Goal: Task Accomplishment & Management: Manage account settings

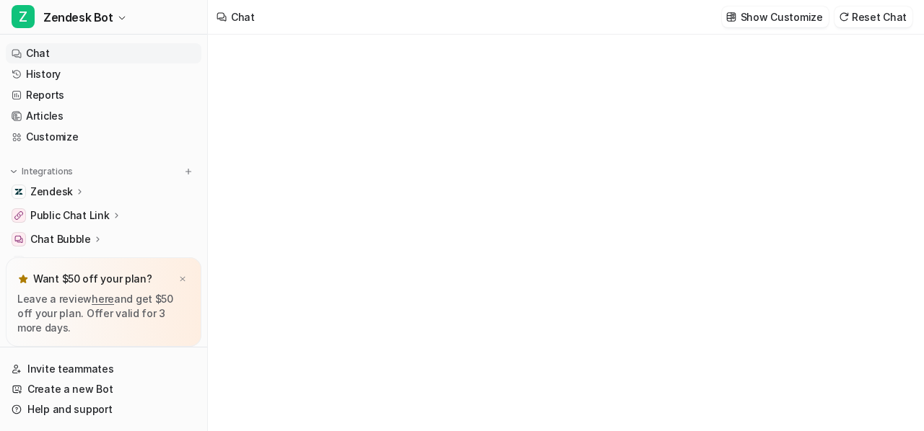
type textarea "**********"
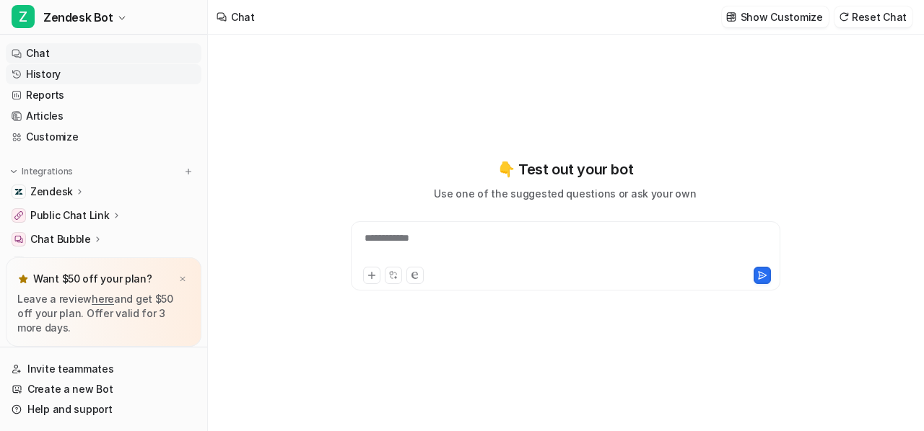
click at [42, 72] on link "History" at bounding box center [104, 74] width 196 height 20
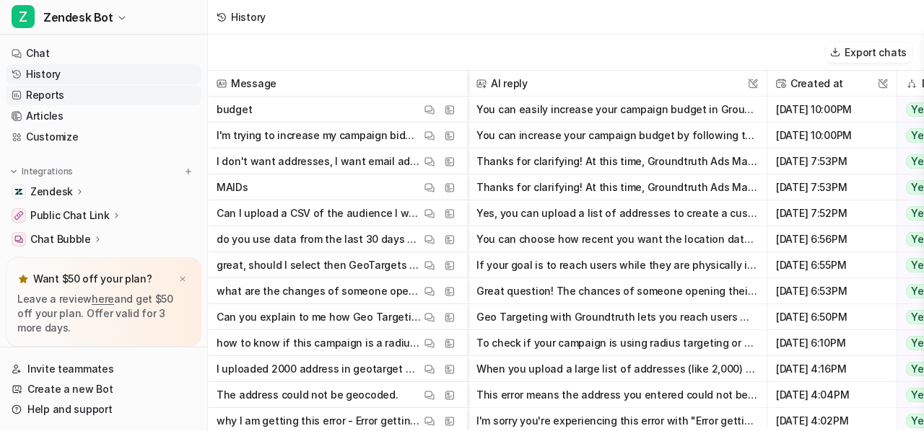
click at [43, 95] on link "Reports" at bounding box center [104, 95] width 196 height 20
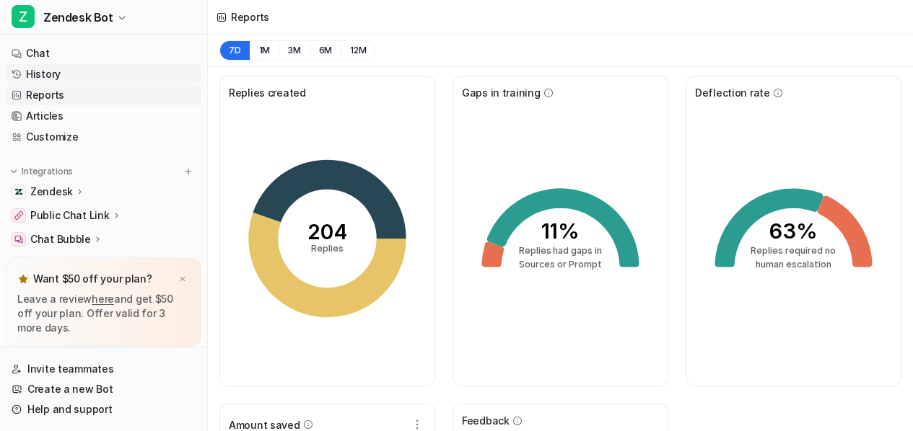
click at [61, 80] on link "History" at bounding box center [104, 74] width 196 height 20
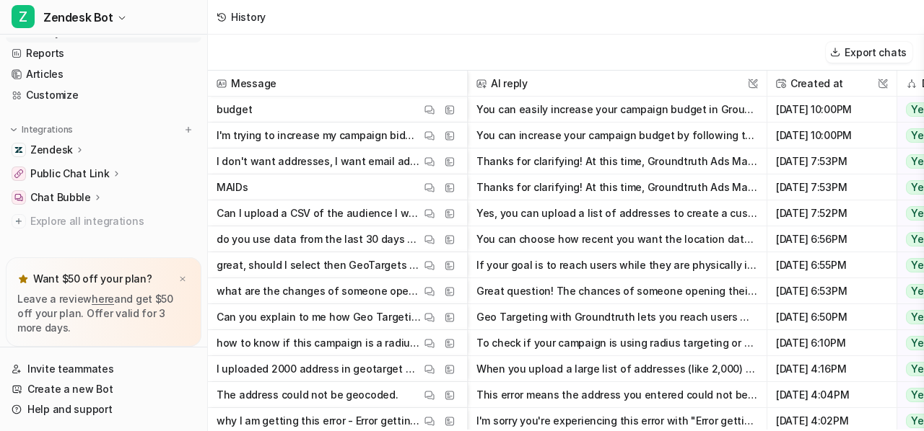
scroll to position [56, 0]
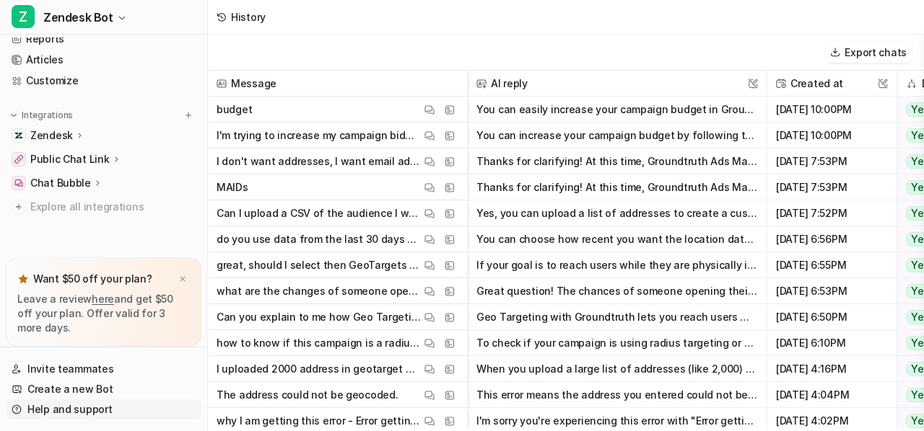
click at [79, 415] on link "Help and support" at bounding box center [104, 410] width 196 height 20
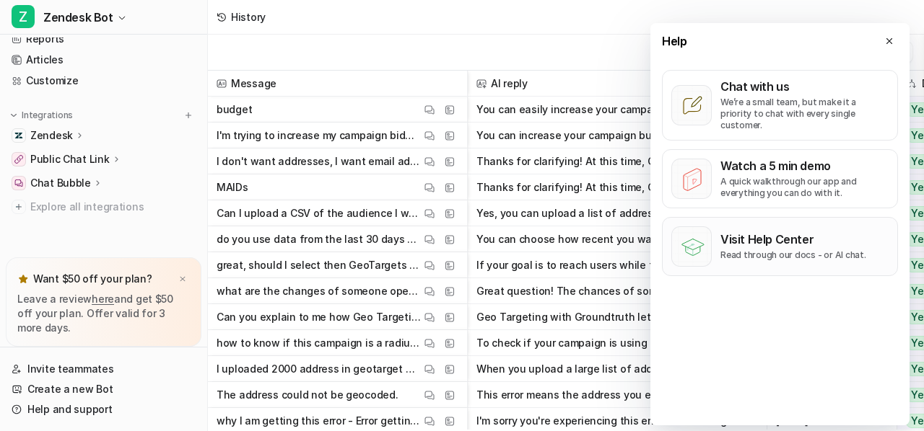
click at [820, 250] on p "Read through our docs - or AI chat." at bounding box center [793, 256] width 146 height 12
click at [507, 36] on div "Export chats" at bounding box center [566, 53] width 716 height 36
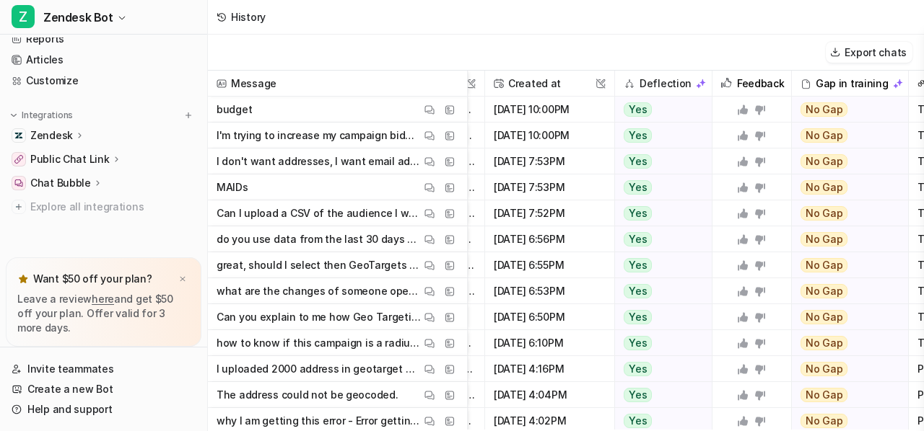
scroll to position [0, 378]
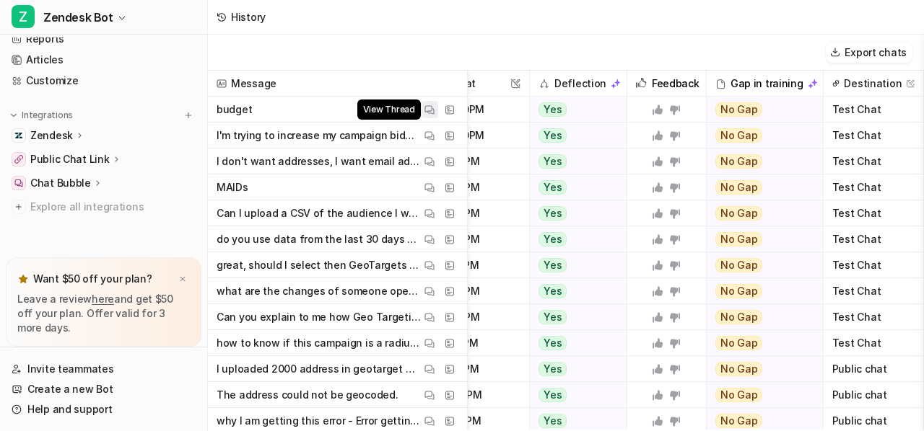
click at [435, 110] on button "View Thread" at bounding box center [429, 109] width 17 height 17
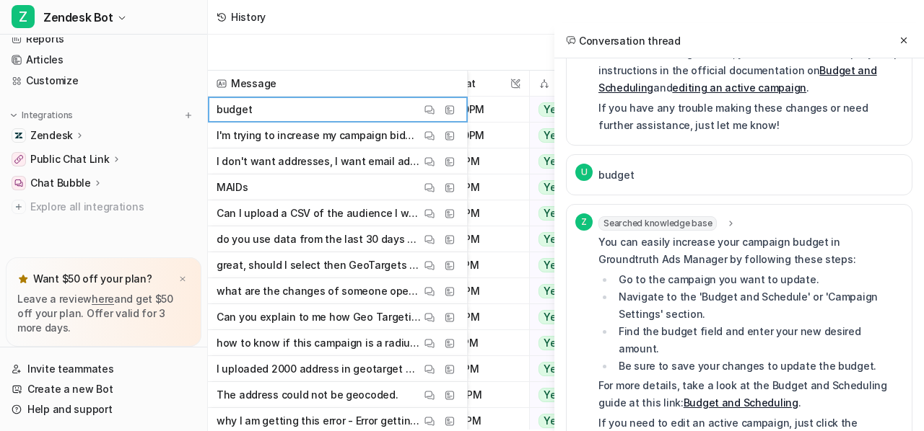
scroll to position [325, 0]
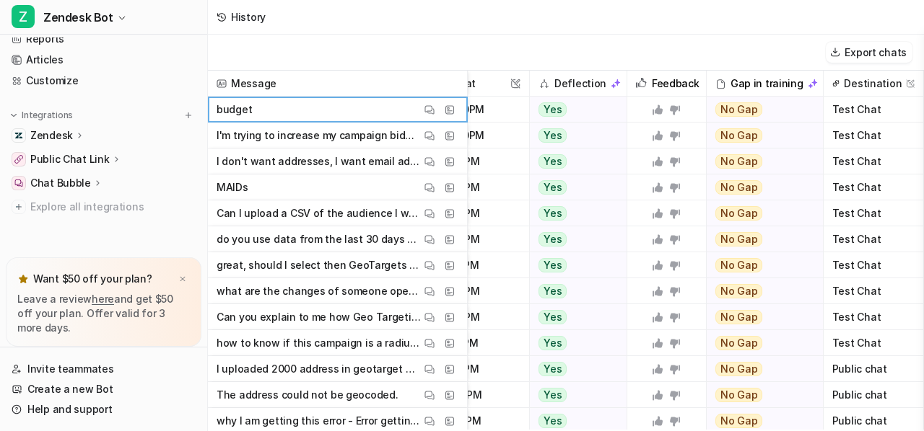
click at [415, 48] on div "Export chats" at bounding box center [566, 53] width 716 height 36
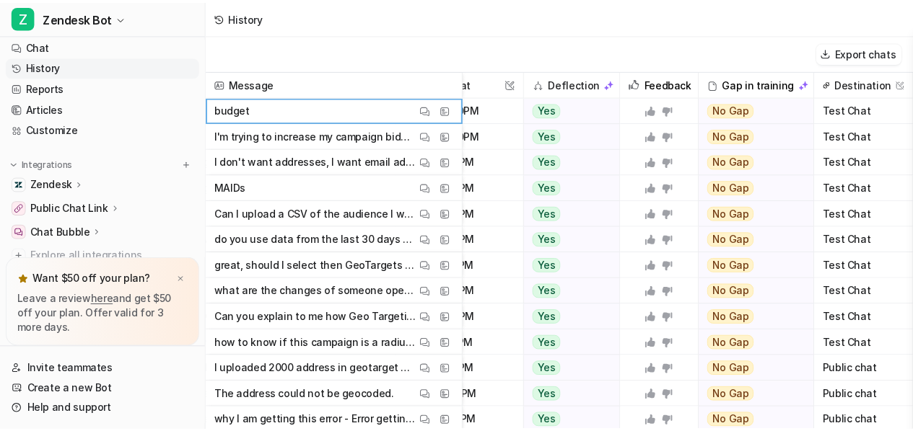
scroll to position [50, 378]
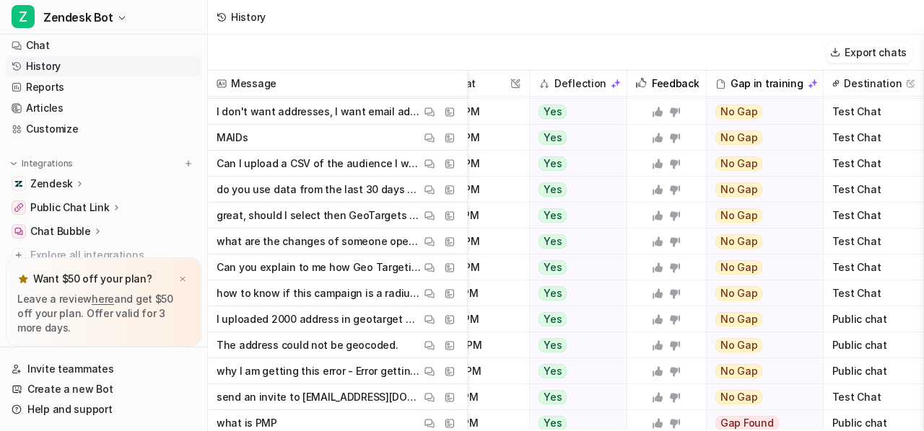
click at [71, 209] on p "Public Chat Link" at bounding box center [69, 208] width 79 height 14
click at [70, 241] on link "Configuration" at bounding box center [111, 250] width 180 height 20
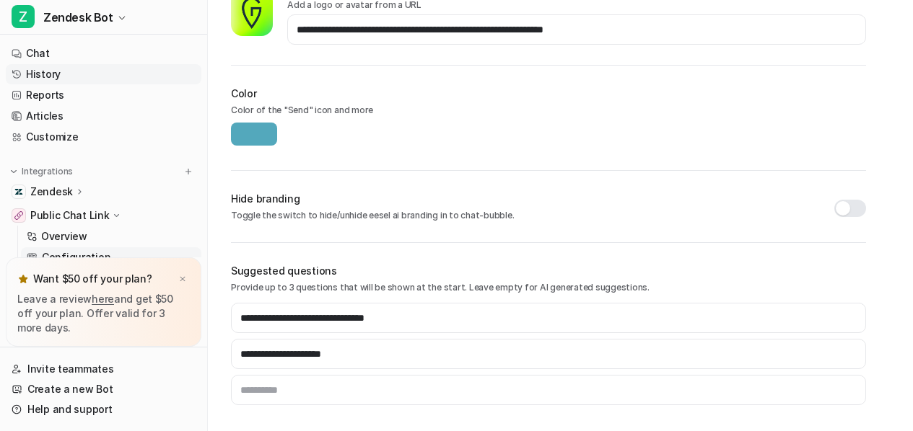
click at [56, 76] on link "History" at bounding box center [104, 74] width 196 height 20
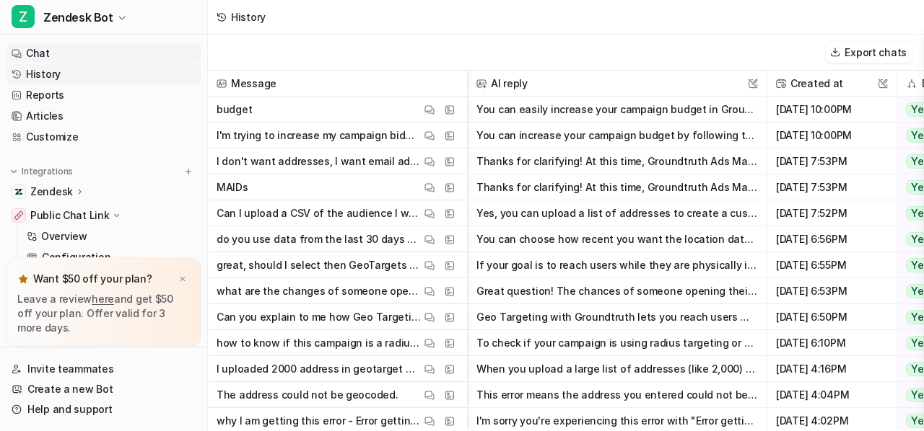
click at [43, 51] on link "Chat" at bounding box center [104, 53] width 196 height 20
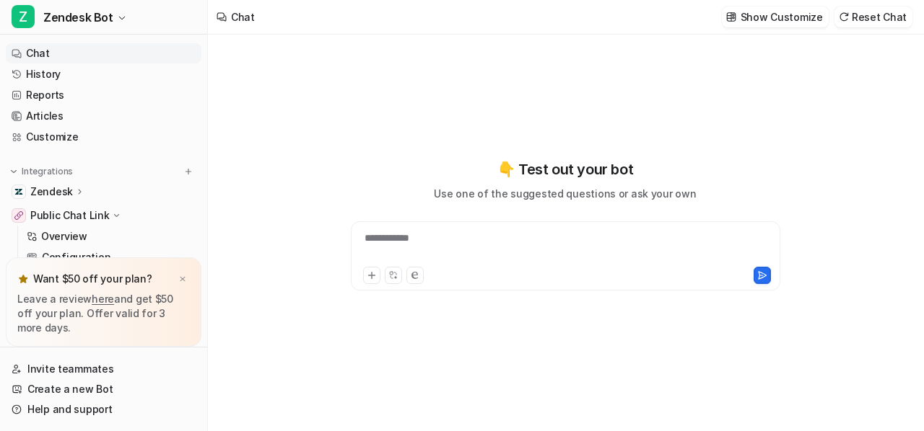
type textarea "**********"
click at [429, 237] on div "**********" at bounding box center [565, 247] width 422 height 33
click at [374, 276] on icon at bounding box center [371, 275] width 6 height 6
click at [408, 243] on div "**********" at bounding box center [565, 247] width 422 height 33
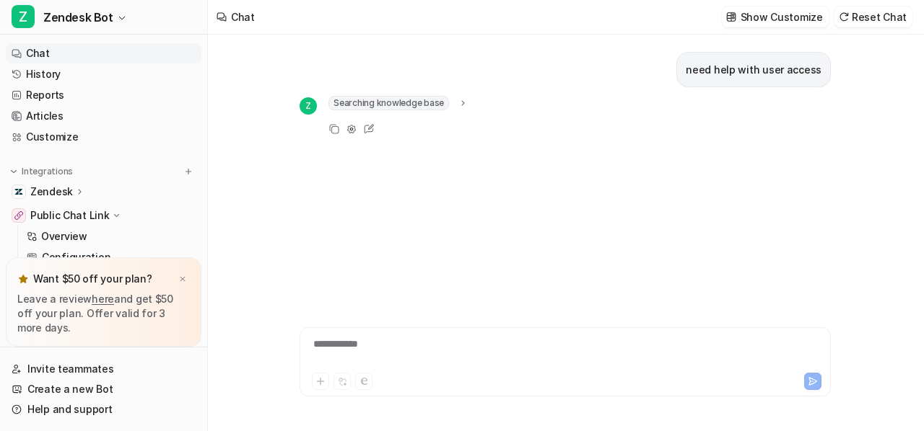
click at [460, 103] on icon at bounding box center [463, 103] width 10 height 11
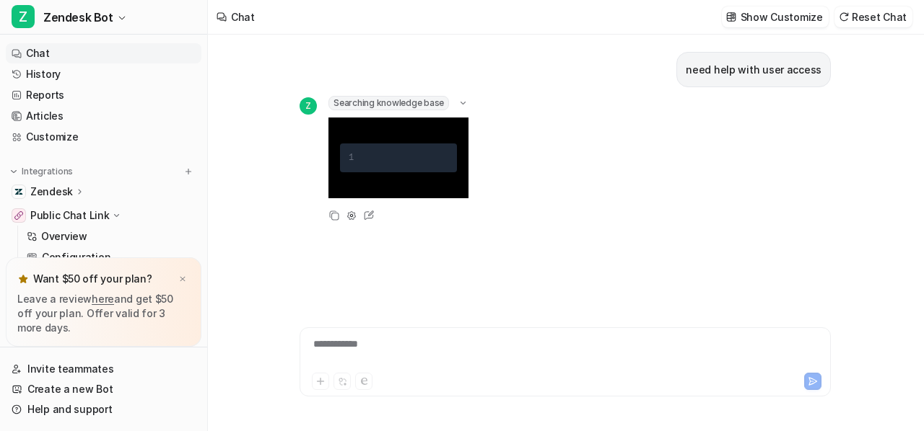
click at [460, 103] on icon at bounding box center [462, 103] width 11 height 10
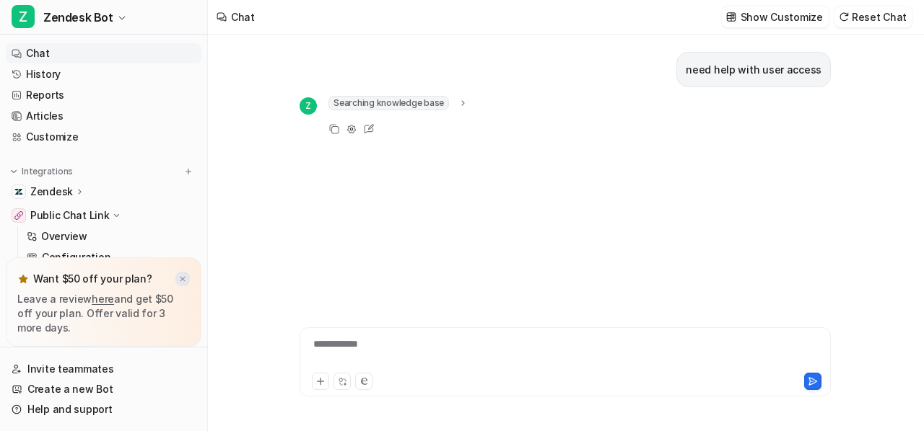
click at [184, 281] on img at bounding box center [182, 279] width 9 height 9
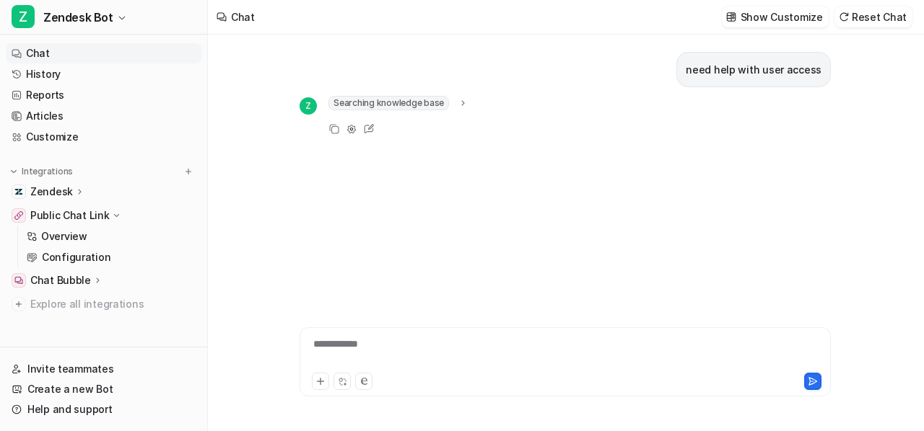
click at [53, 282] on p "Chat Bubble" at bounding box center [60, 280] width 61 height 14
click at [59, 310] on link "Overview" at bounding box center [111, 302] width 180 height 20
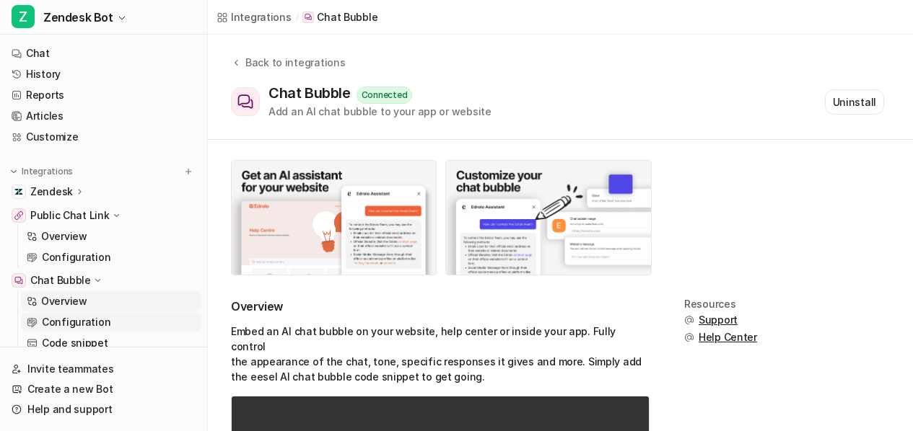
click at [60, 321] on p "Configuration" at bounding box center [76, 322] width 69 height 14
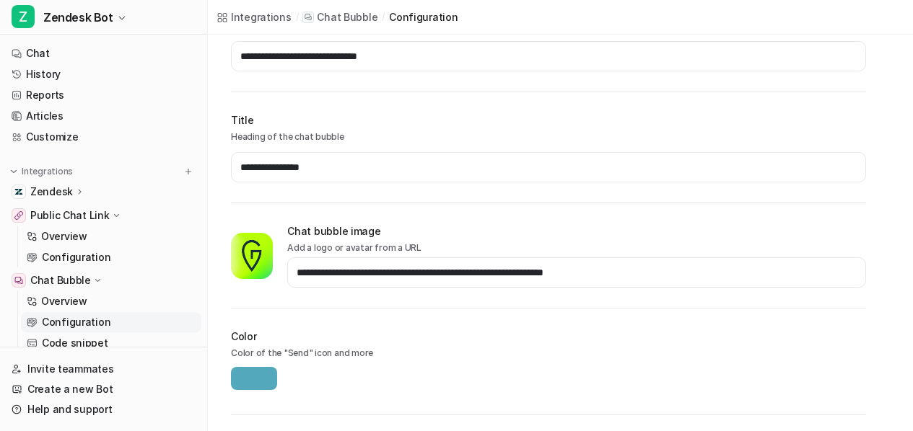
scroll to position [447, 0]
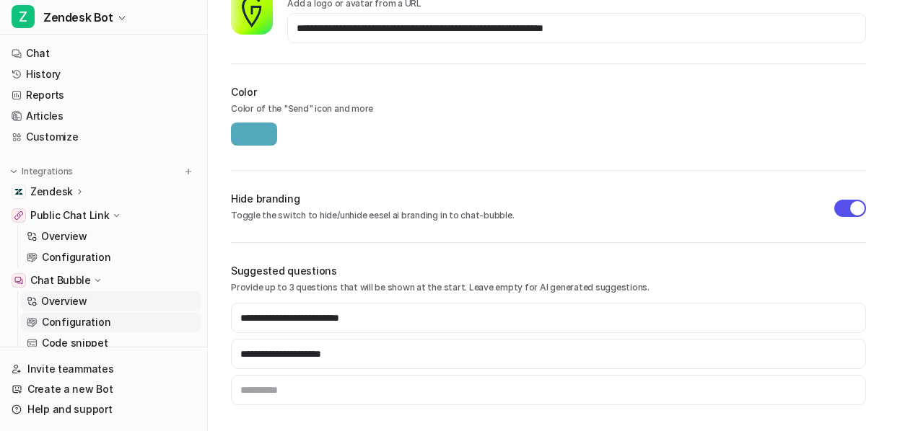
click at [58, 299] on p "Overview" at bounding box center [64, 301] width 46 height 14
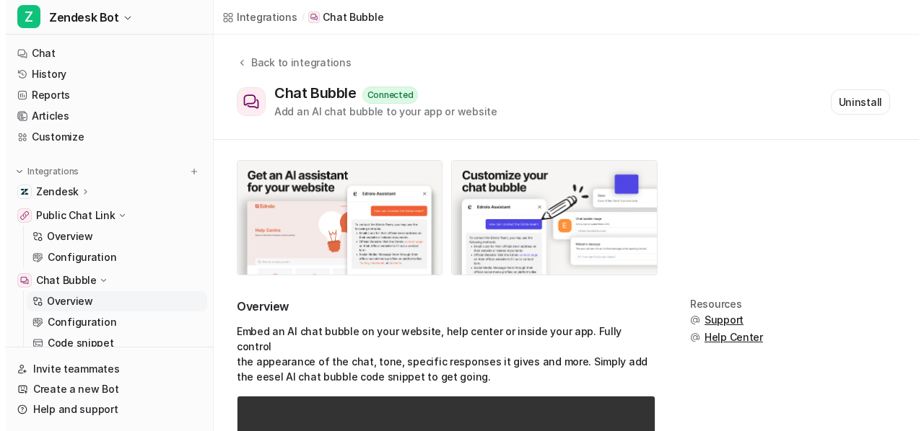
scroll to position [48, 0]
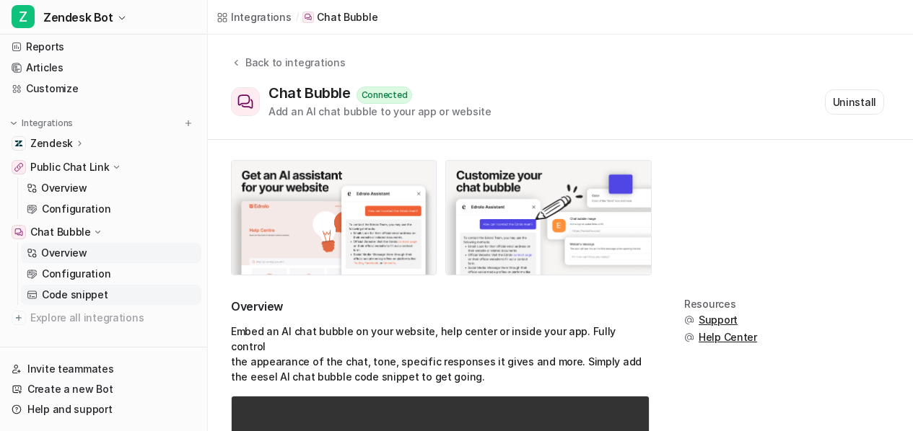
click at [61, 294] on p "Code snippet" at bounding box center [75, 295] width 66 height 14
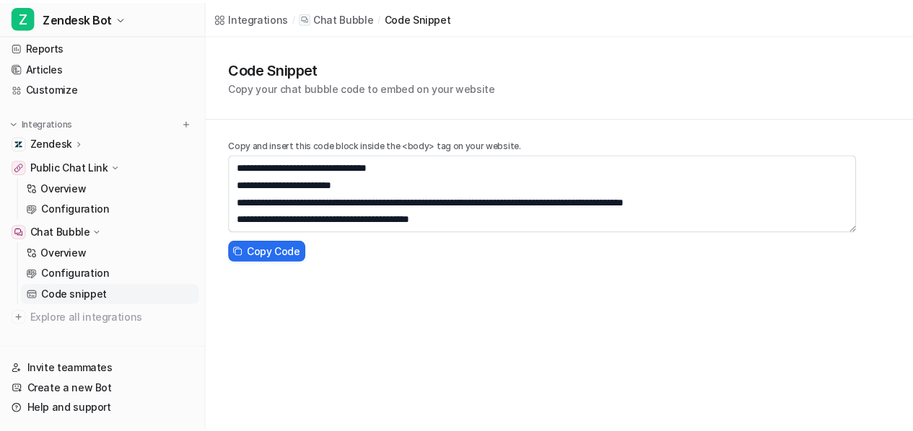
scroll to position [121, 0]
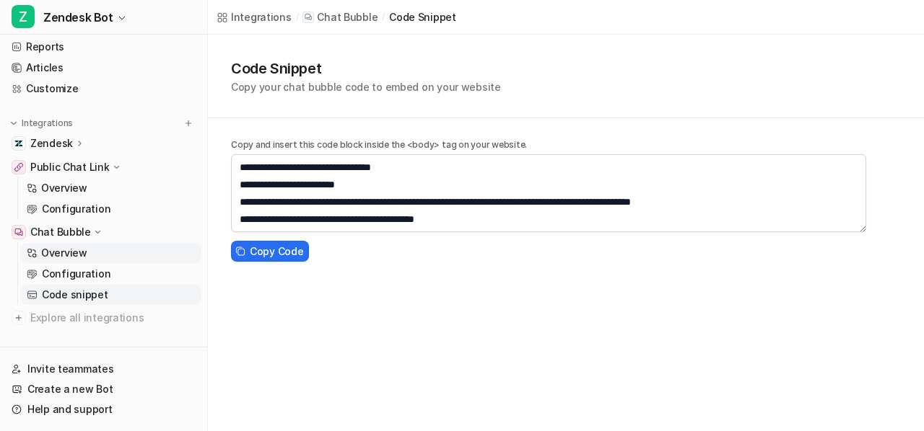
click at [81, 250] on p "Overview" at bounding box center [64, 253] width 46 height 14
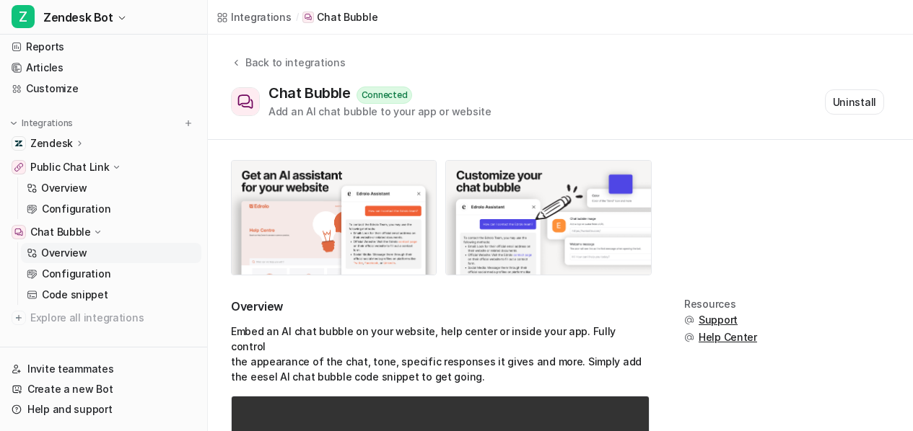
click at [82, 173] on p "Public Chat Link" at bounding box center [69, 167] width 79 height 14
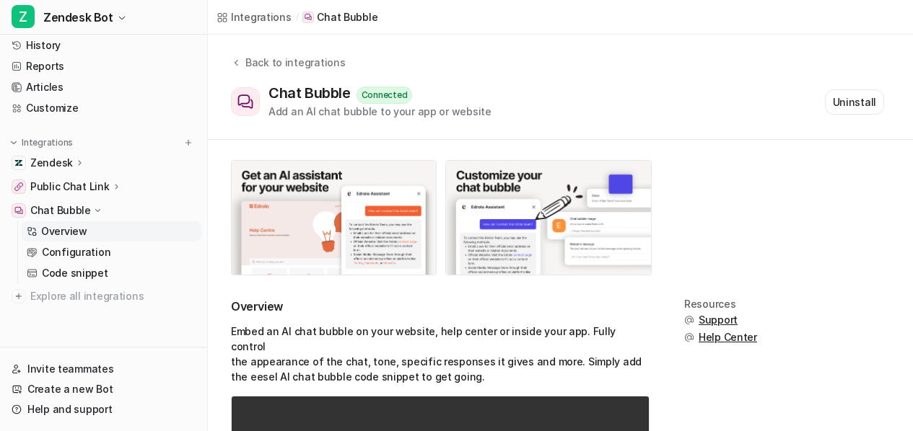
scroll to position [29, 0]
click at [87, 190] on p "Public Chat Link" at bounding box center [69, 187] width 79 height 14
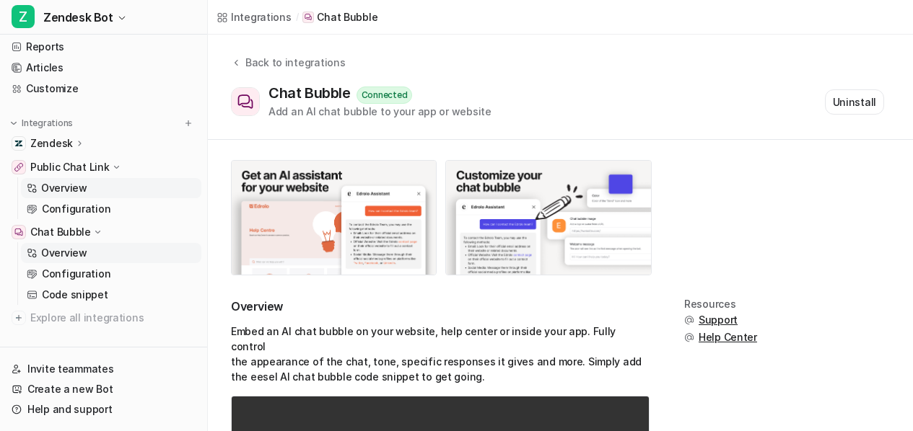
click at [87, 190] on link "Overview" at bounding box center [111, 188] width 180 height 20
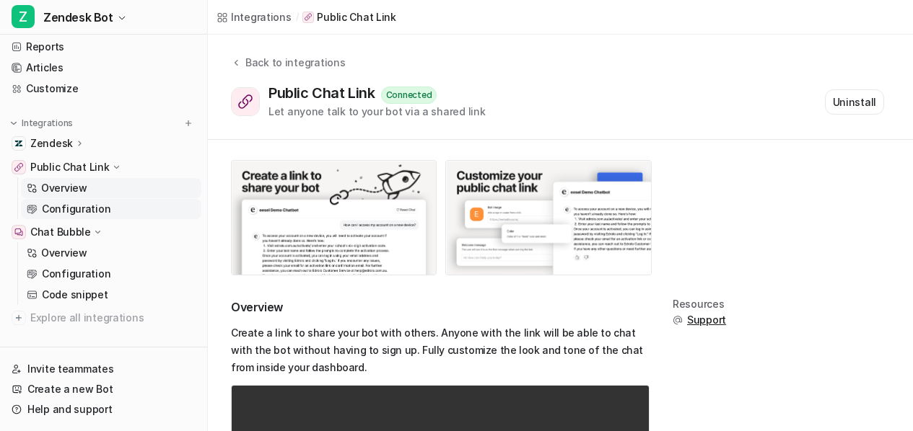
click at [83, 212] on p "Configuration" at bounding box center [76, 209] width 69 height 14
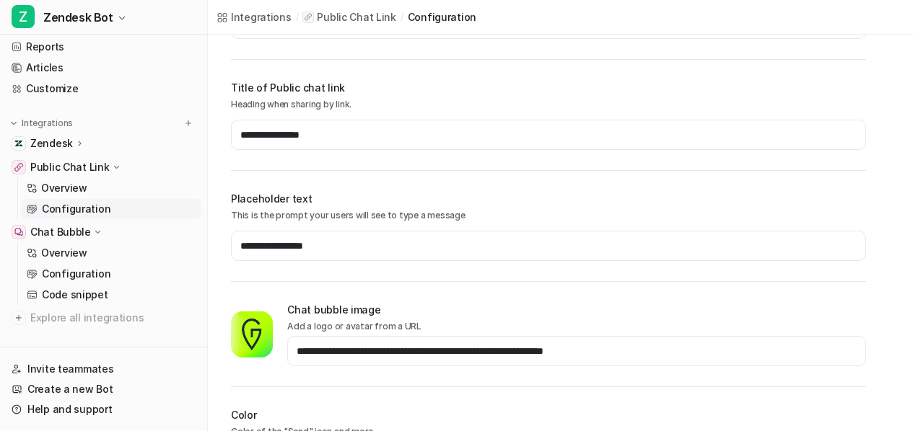
scroll to position [268, 0]
click at [82, 273] on p "Configuration" at bounding box center [76, 274] width 69 height 14
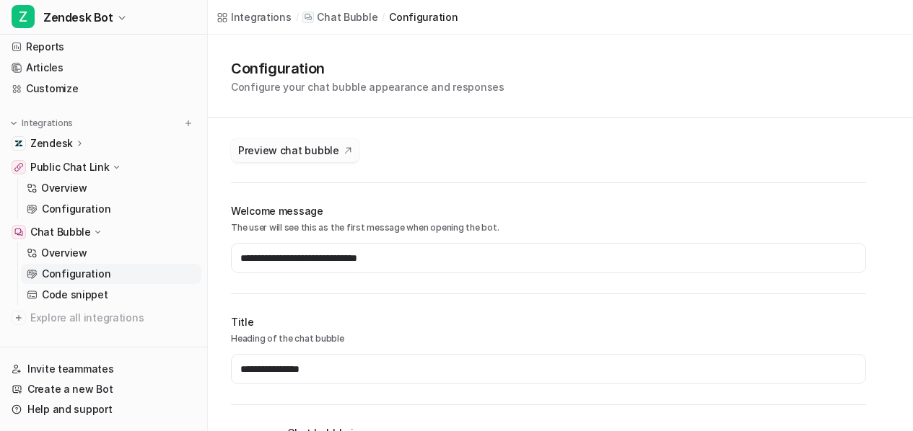
click at [323, 153] on span "Preview chat bubble" at bounding box center [288, 150] width 101 height 15
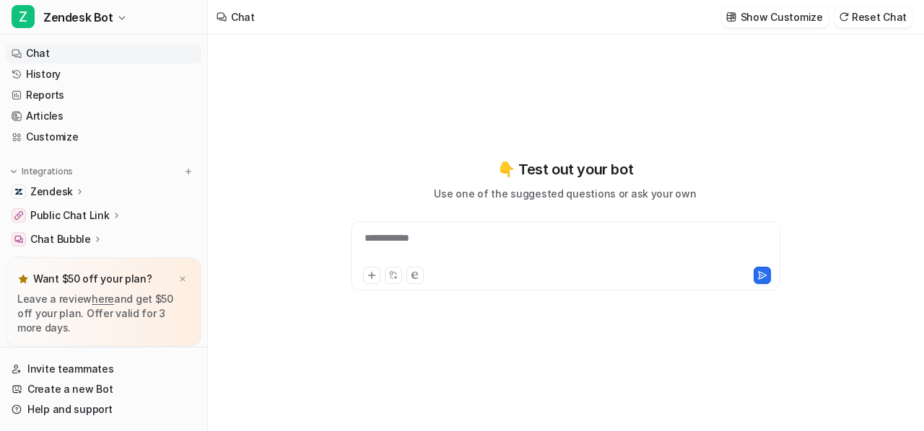
type textarea "**********"
click at [51, 76] on link "History" at bounding box center [104, 74] width 196 height 20
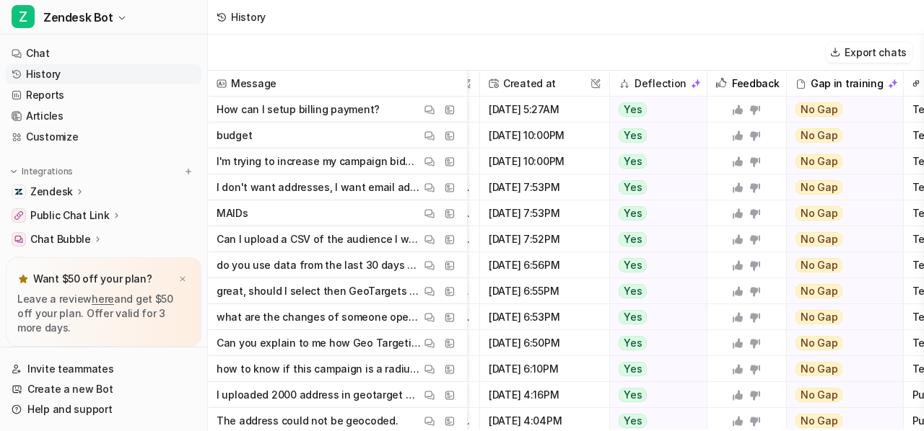
scroll to position [0, 378]
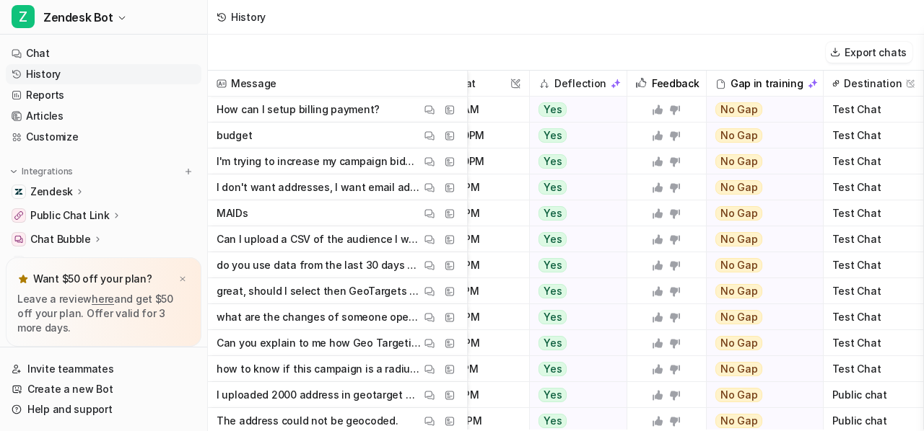
click at [82, 213] on p "Public Chat Link" at bounding box center [69, 216] width 79 height 14
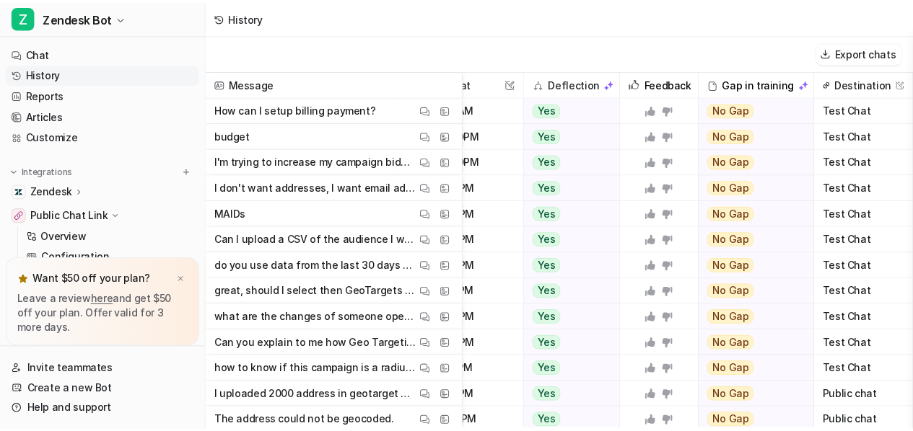
scroll to position [90, 0]
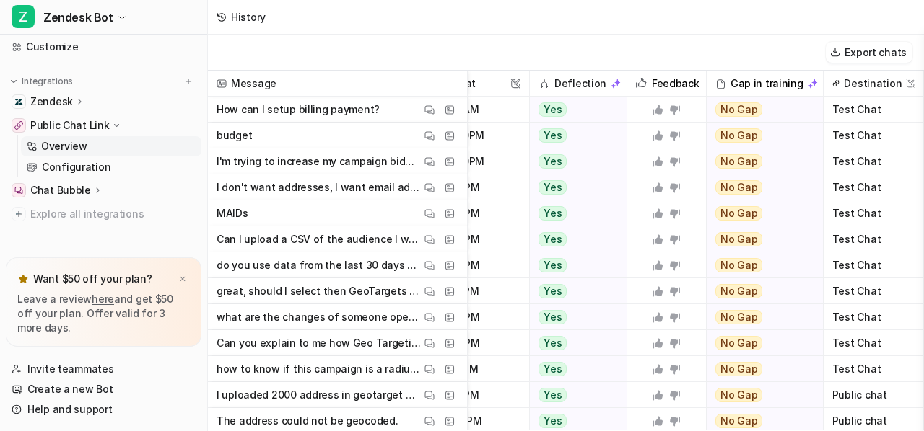
click at [51, 146] on p "Overview" at bounding box center [64, 146] width 46 height 14
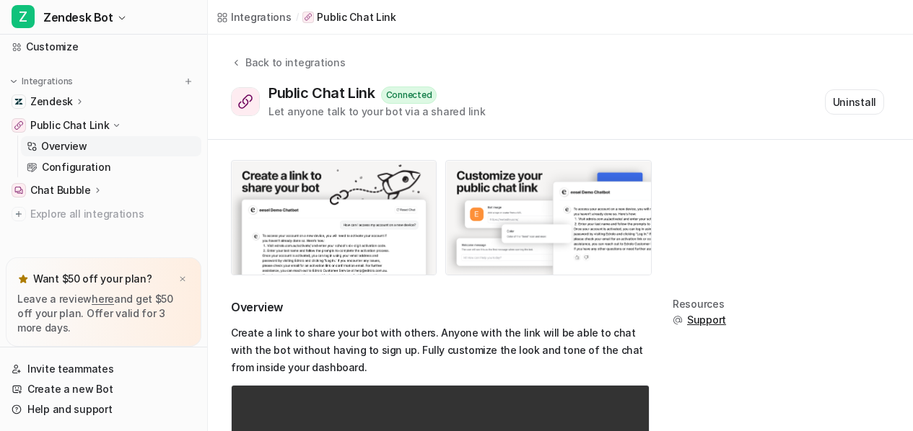
click at [97, 125] on p "Public Chat Link" at bounding box center [69, 125] width 79 height 14
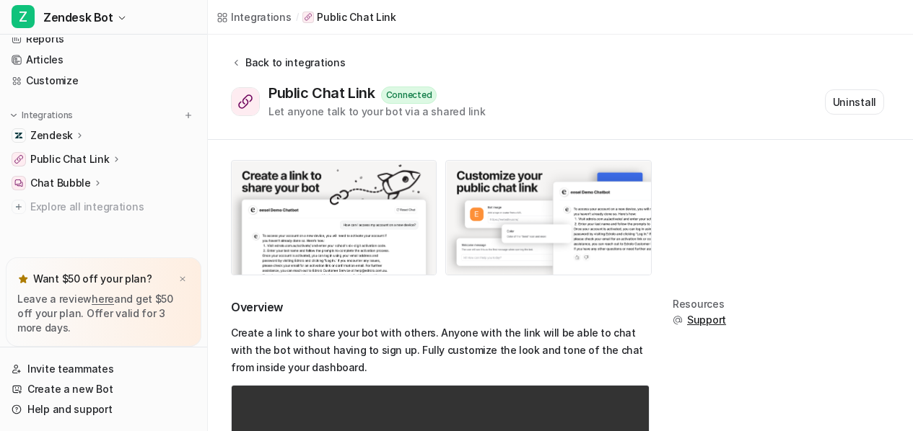
click at [242, 63] on div "Back to integrations" at bounding box center [293, 62] width 104 height 15
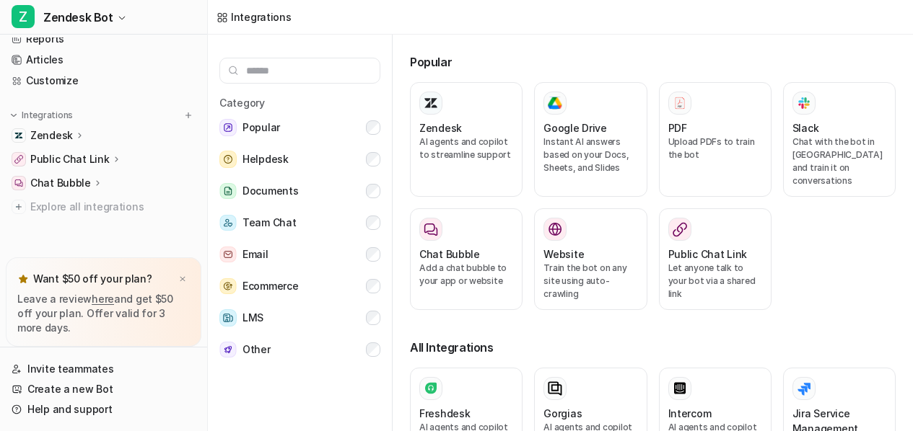
click at [61, 132] on p "Zendesk" at bounding box center [51, 135] width 43 height 14
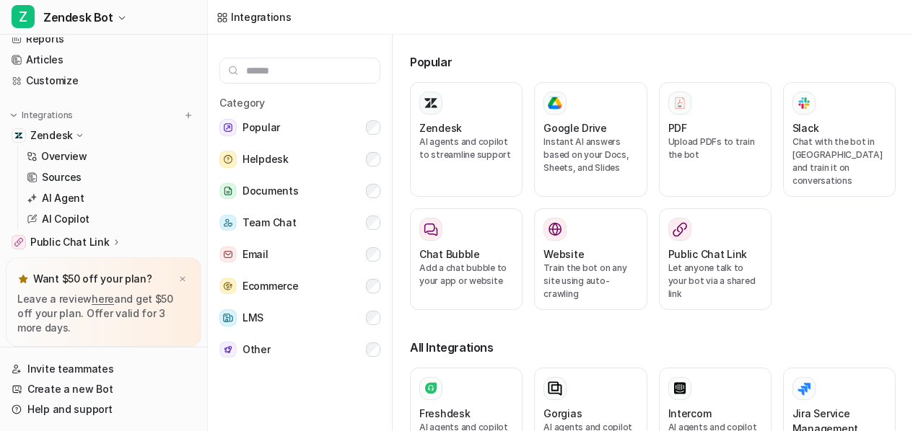
scroll to position [90, 0]
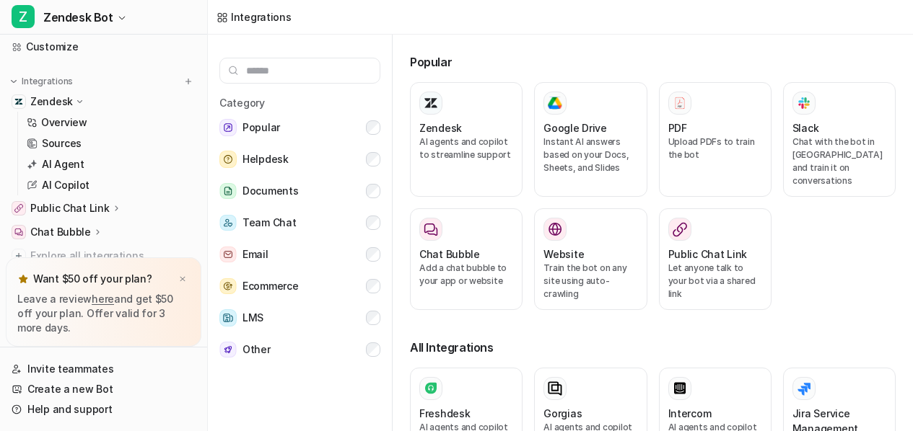
click at [65, 102] on p "Zendesk" at bounding box center [51, 102] width 43 height 14
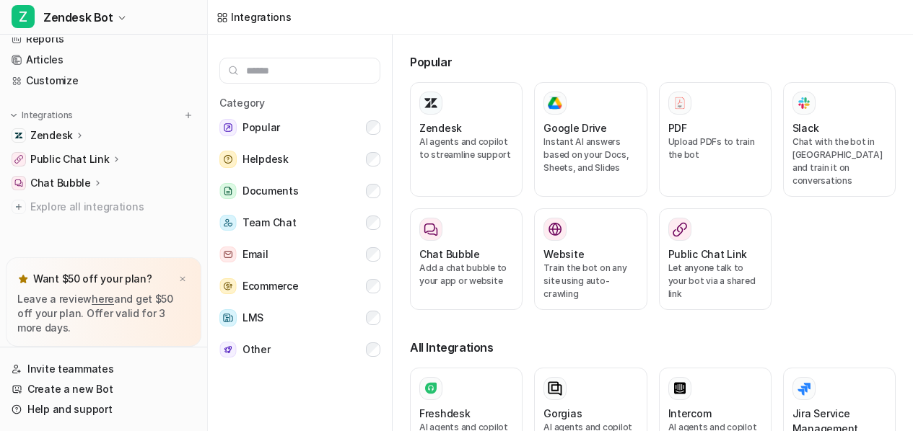
click at [76, 162] on p "Public Chat Link" at bounding box center [69, 159] width 79 height 14
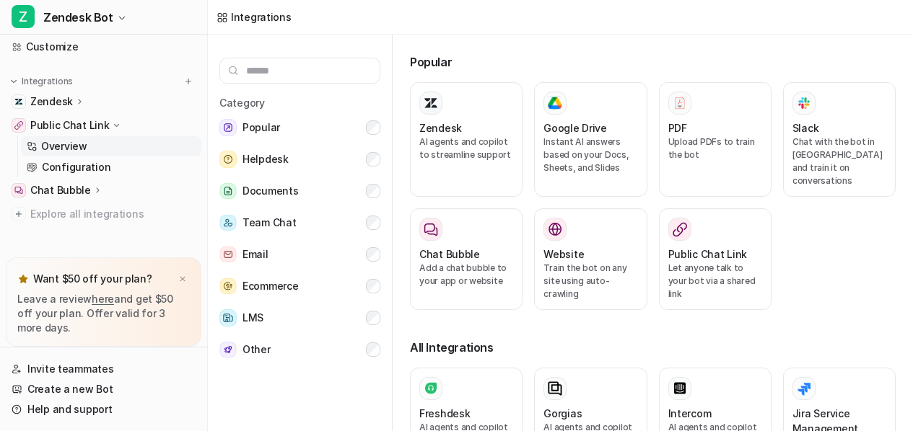
click at [70, 149] on p "Overview" at bounding box center [64, 146] width 46 height 14
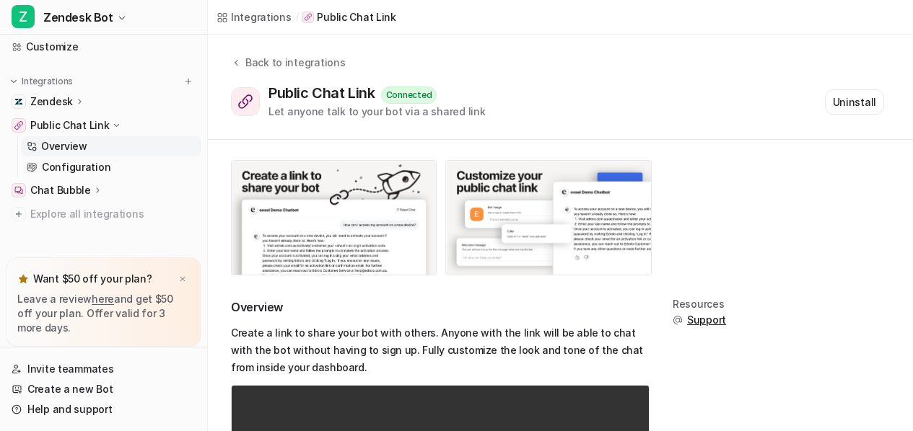
click at [76, 118] on p "Public Chat Link" at bounding box center [69, 125] width 79 height 14
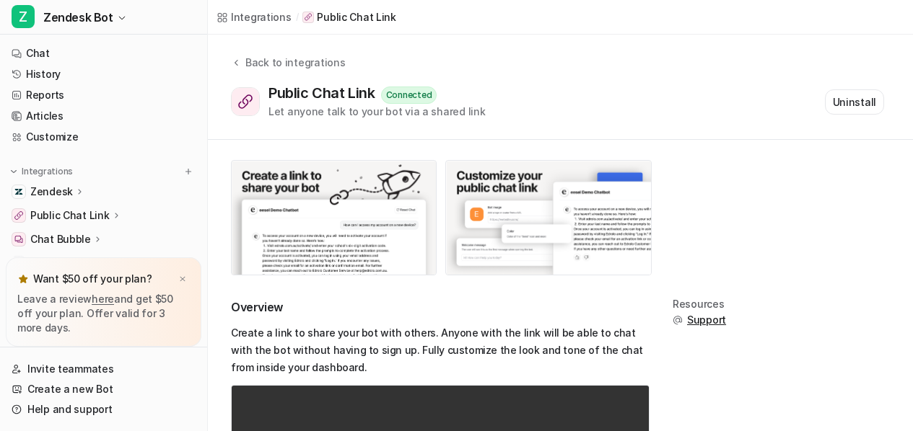
click at [53, 193] on p "Zendesk" at bounding box center [51, 192] width 43 height 14
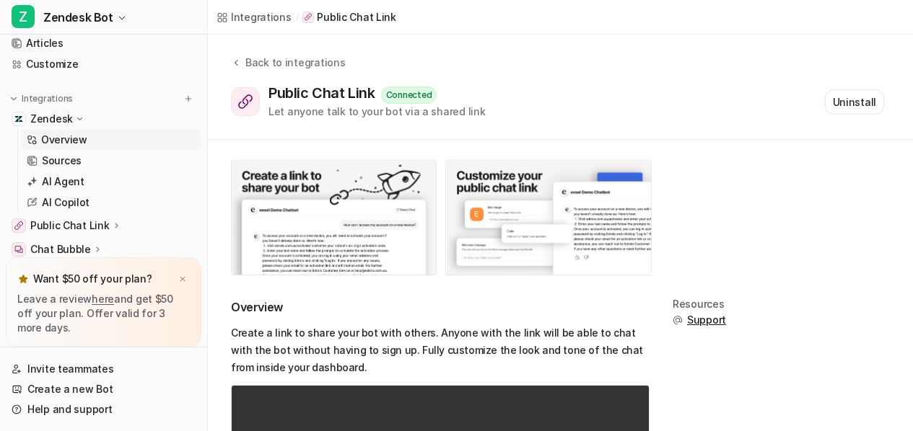
scroll to position [74, 0]
click at [64, 207] on p "AI Copilot" at bounding box center [66, 202] width 48 height 14
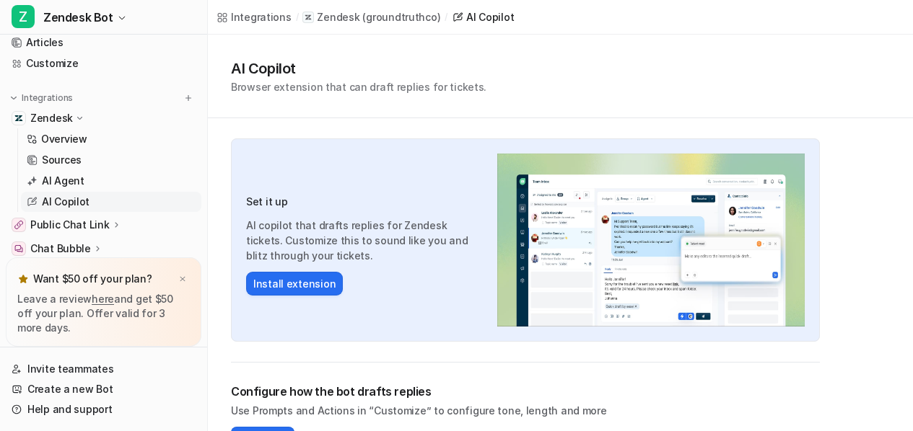
scroll to position [38, 0]
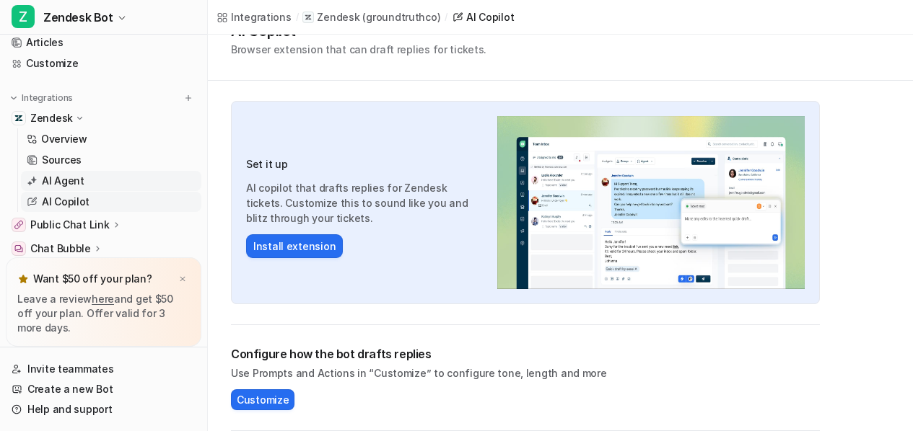
click at [48, 177] on p "AI Agent" at bounding box center [63, 181] width 43 height 14
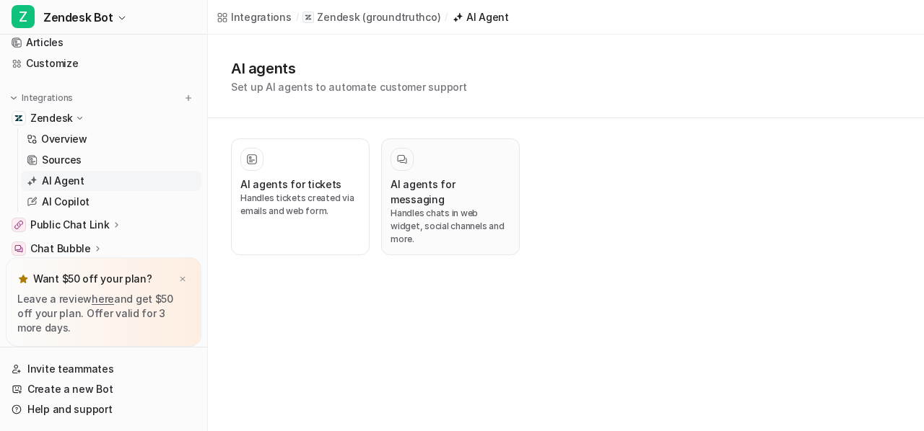
click at [437, 216] on p "Handles chats in web widget, social channels and more." at bounding box center [450, 226] width 120 height 39
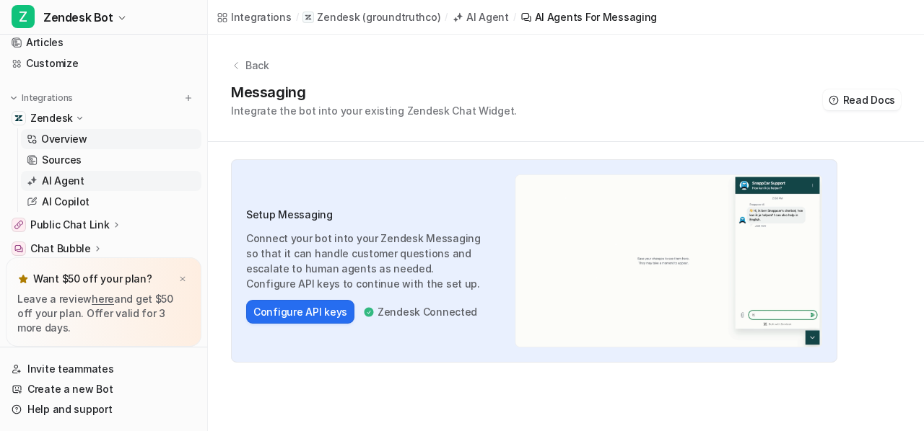
click at [53, 137] on p "Overview" at bounding box center [64, 139] width 46 height 14
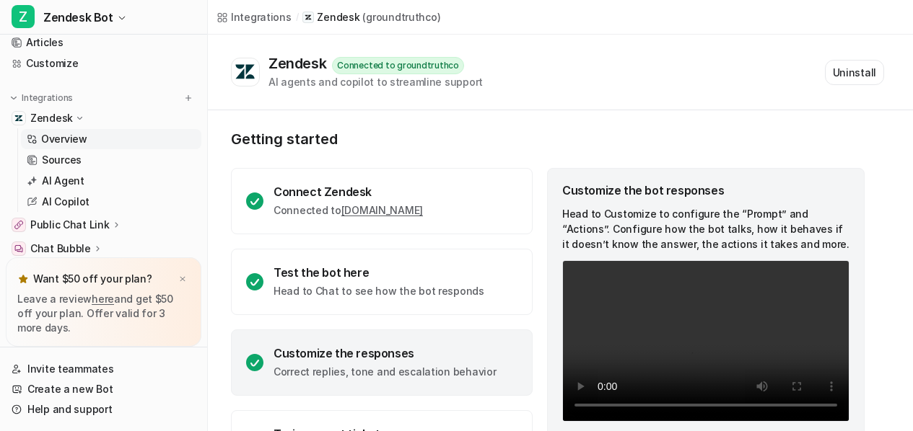
click at [99, 221] on p "Public Chat Link" at bounding box center [69, 225] width 79 height 14
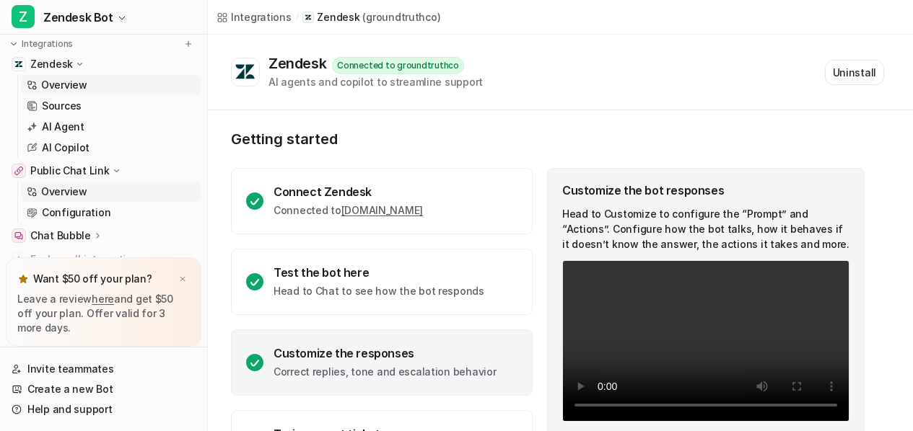
click at [61, 188] on p "Overview" at bounding box center [64, 192] width 46 height 14
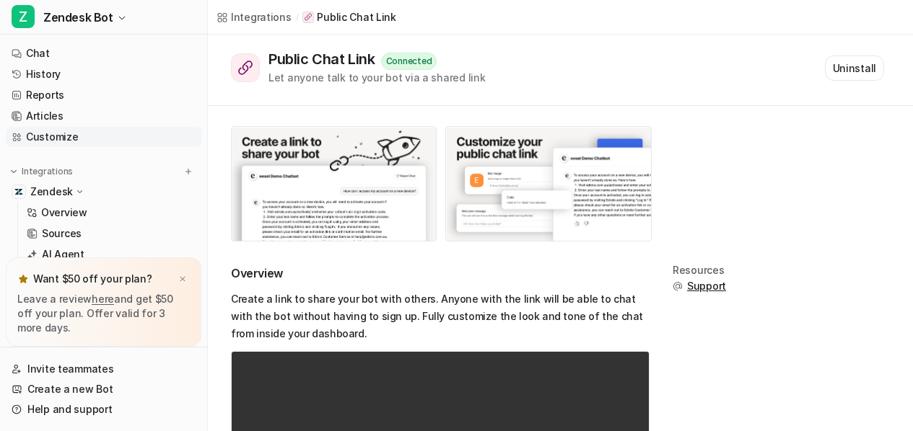
scroll to position [109, 0]
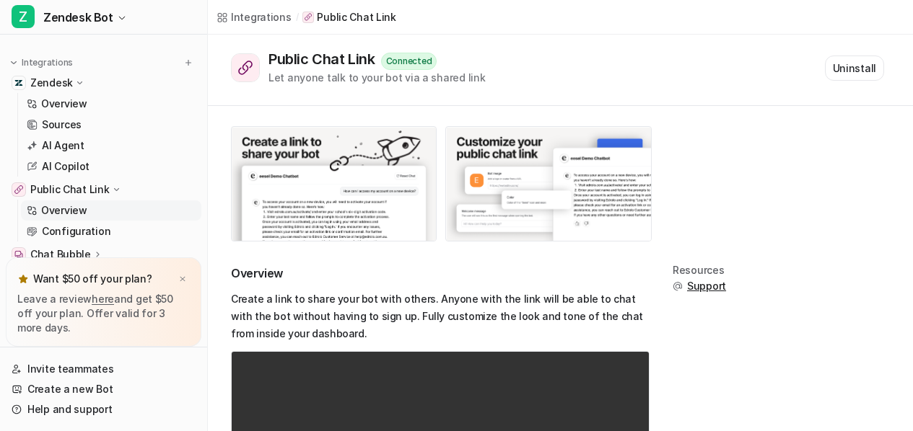
click at [57, 83] on p "Zendesk" at bounding box center [51, 83] width 43 height 14
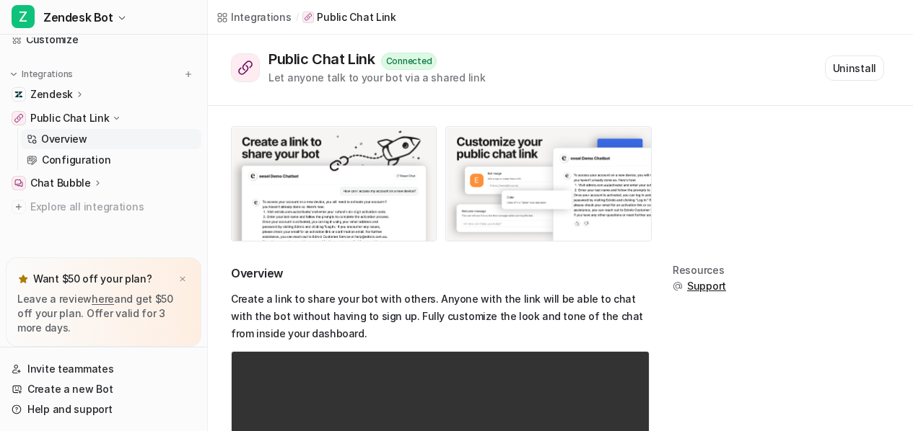
scroll to position [97, 0]
click at [91, 189] on div "Chat Bubble" at bounding box center [66, 183] width 73 height 14
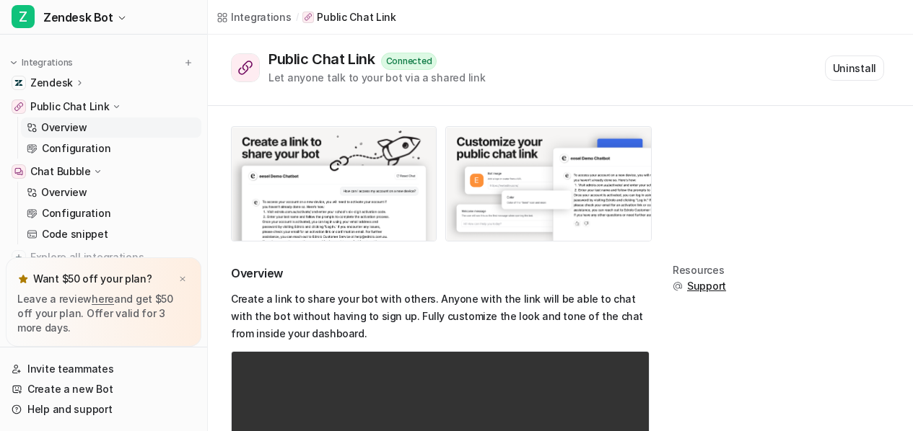
click at [85, 175] on p "Chat Bubble" at bounding box center [60, 172] width 61 height 14
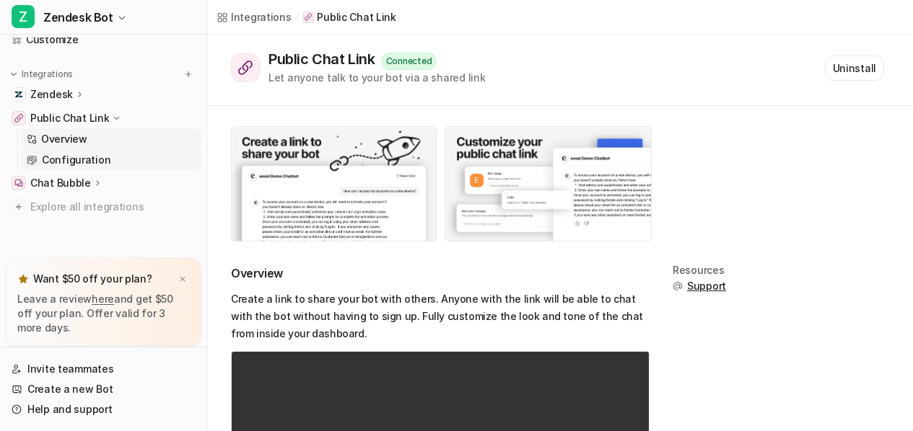
scroll to position [97, 0]
click at [89, 154] on p "Configuration" at bounding box center [76, 160] width 69 height 14
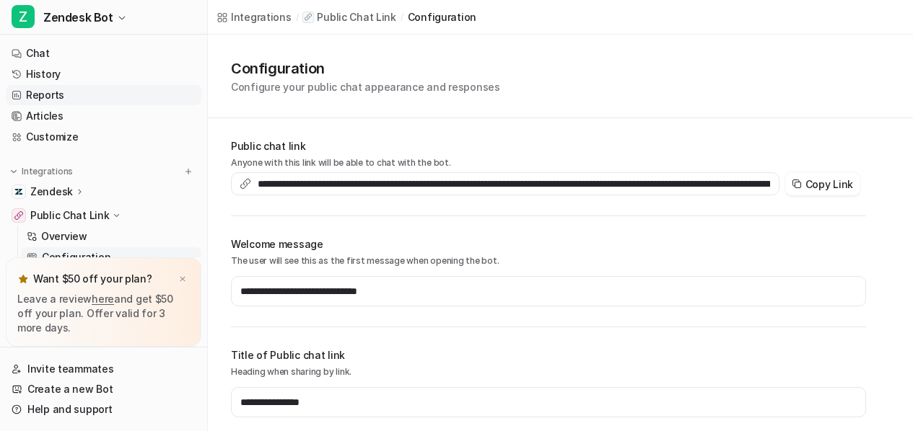
click at [53, 97] on link "Reports" at bounding box center [104, 95] width 196 height 20
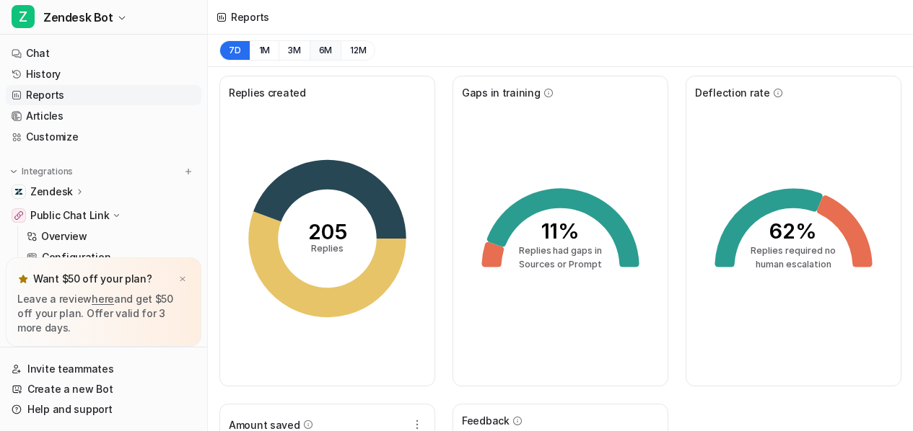
click at [310, 56] on button "6M" at bounding box center [326, 50] width 32 height 20
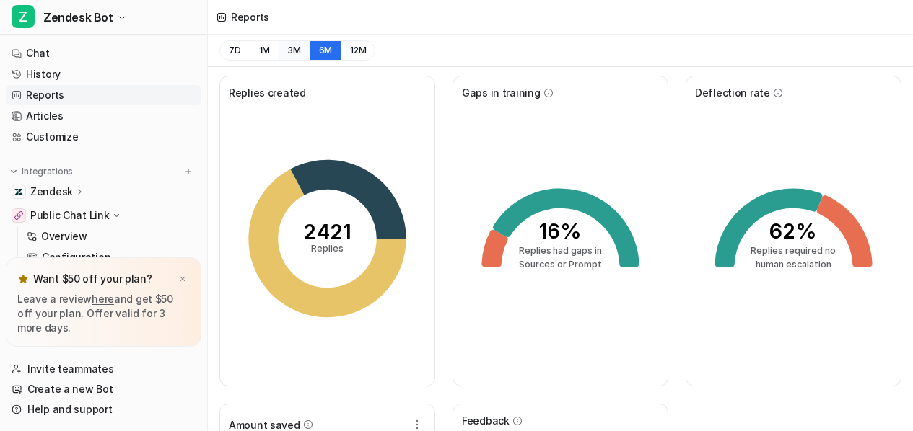
click at [297, 53] on button "3M" at bounding box center [294, 50] width 31 height 20
click at [271, 53] on button "1M" at bounding box center [265, 50] width 30 height 20
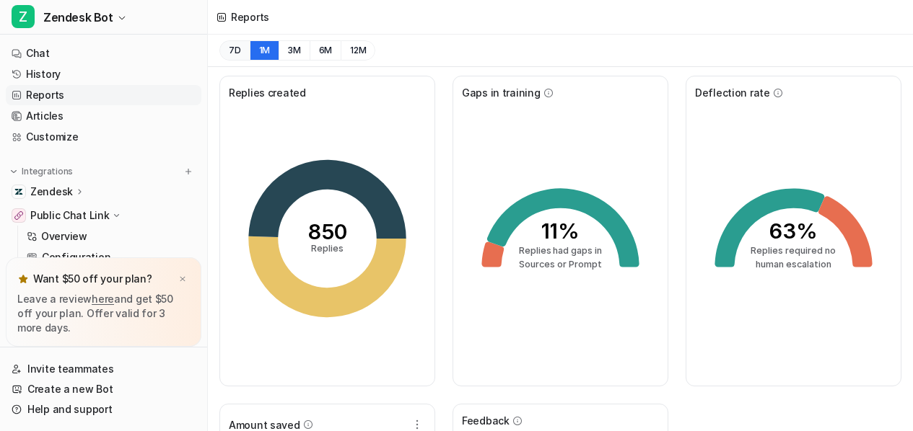
click at [237, 43] on button "7D" at bounding box center [234, 50] width 30 height 20
click at [294, 51] on button "3M" at bounding box center [294, 50] width 31 height 20
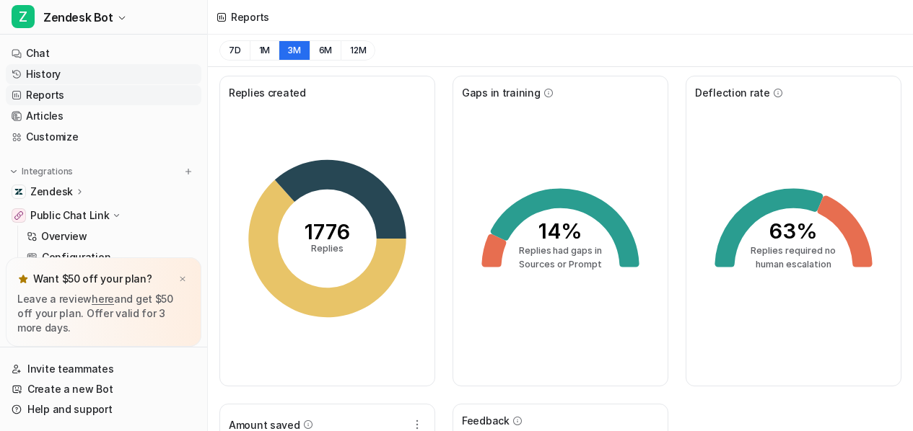
click at [41, 74] on link "History" at bounding box center [104, 74] width 196 height 20
click at [182, 277] on img at bounding box center [182, 279] width 9 height 9
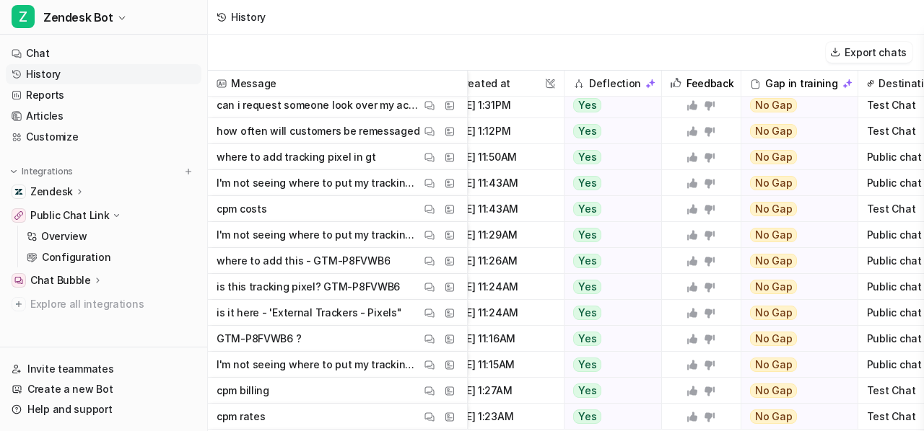
scroll to position [680, 333]
click at [71, 115] on link "Articles" at bounding box center [104, 116] width 196 height 20
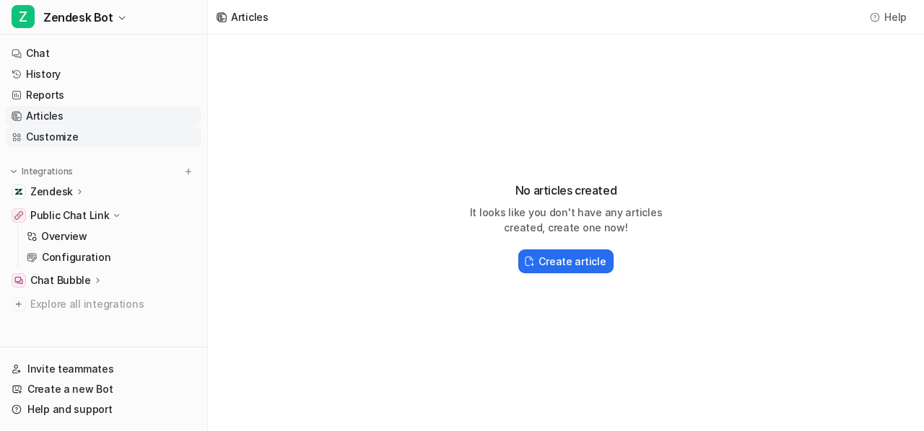
click at [68, 133] on link "Customize" at bounding box center [104, 137] width 196 height 20
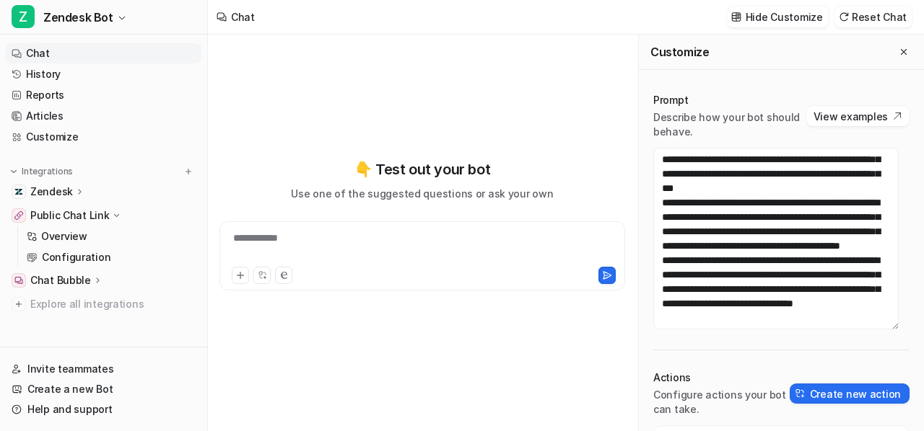
scroll to position [851, 0]
click at [56, 118] on link "Articles" at bounding box center [104, 116] width 196 height 20
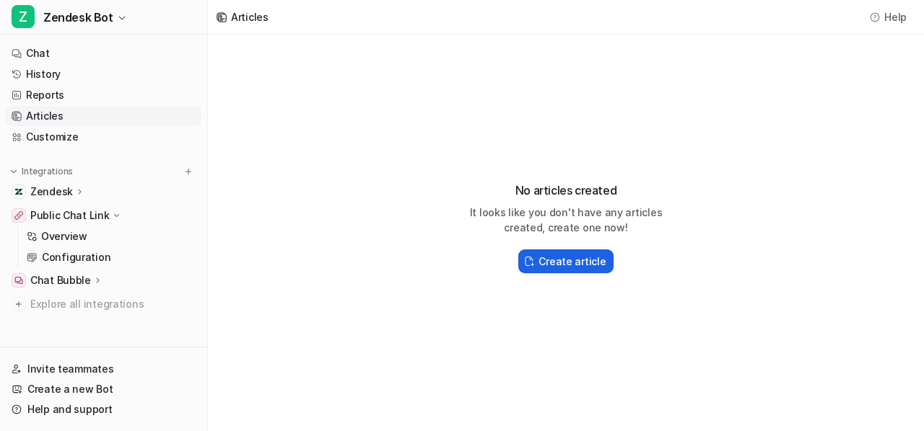
click at [569, 263] on h2 "Create article" at bounding box center [571, 261] width 67 height 15
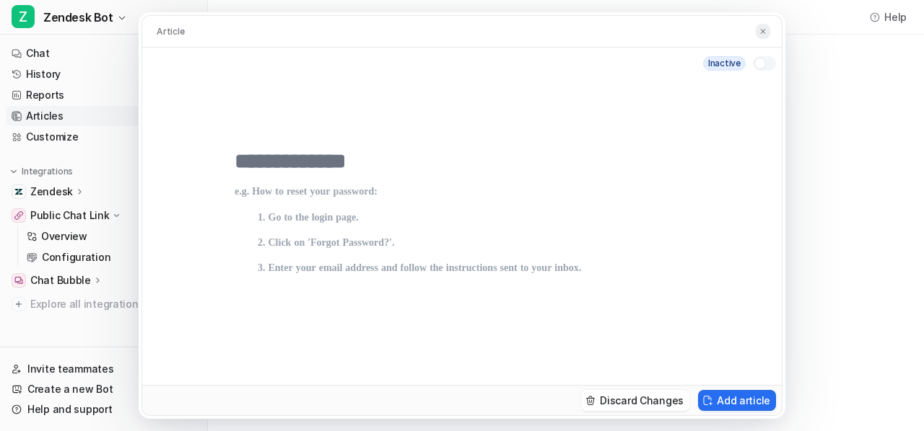
click at [763, 28] on img at bounding box center [762, 31] width 9 height 9
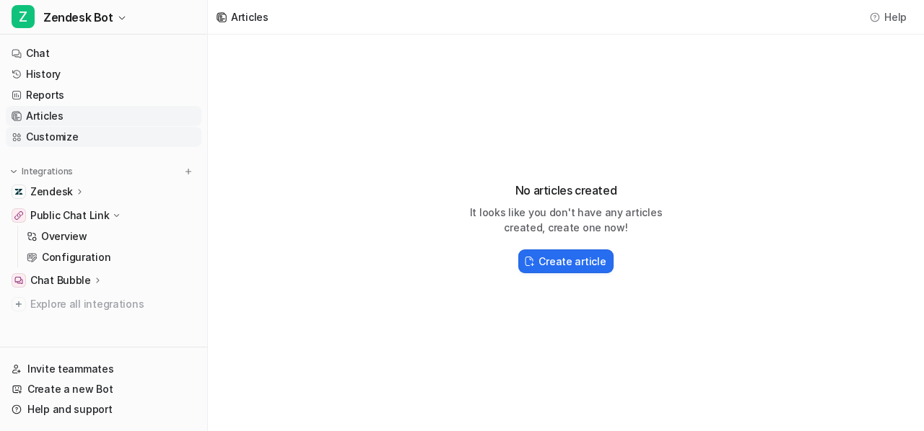
click at [77, 140] on link "Customize" at bounding box center [104, 137] width 196 height 20
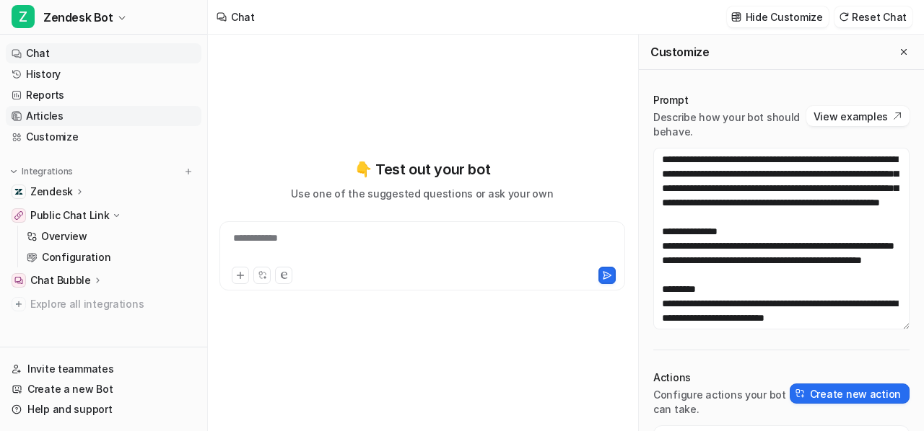
click at [56, 120] on link "Articles" at bounding box center [104, 116] width 196 height 20
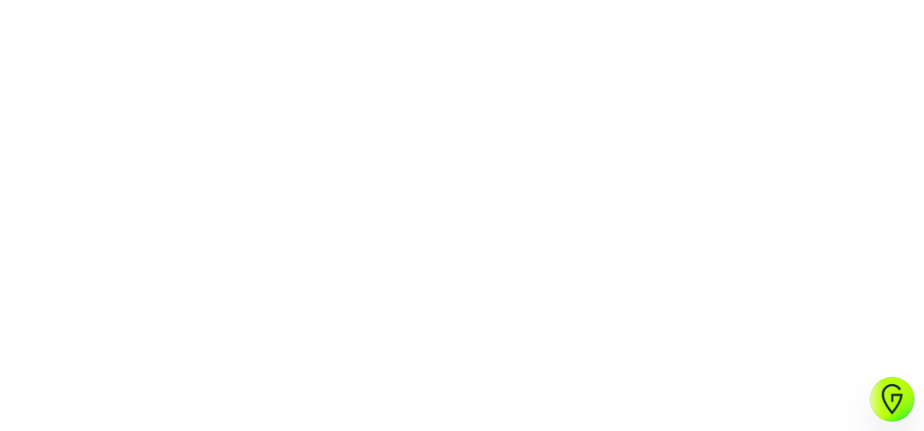
click at [892, 401] on img at bounding box center [891, 399] width 45 height 45
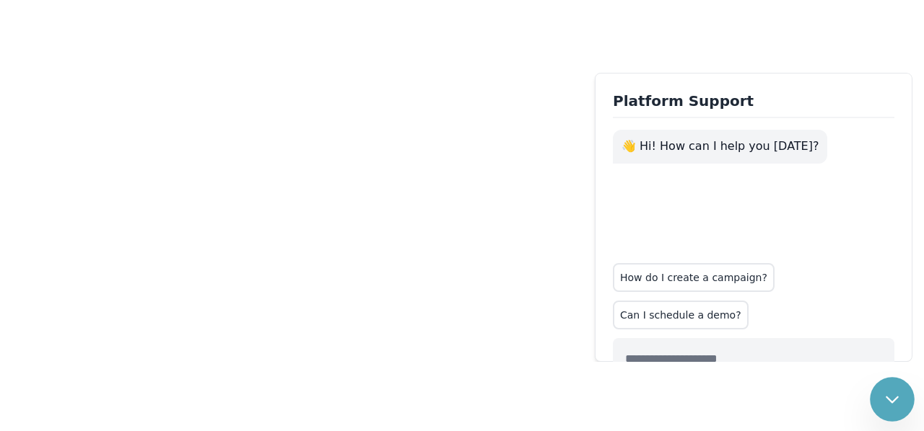
click at [390, 261] on body "Platform Support 👋 Hi! How can I help you today? How do I create a campaign? Ca…" at bounding box center [462, 215] width 924 height 431
